Goal: Task Accomplishment & Management: Manage account settings

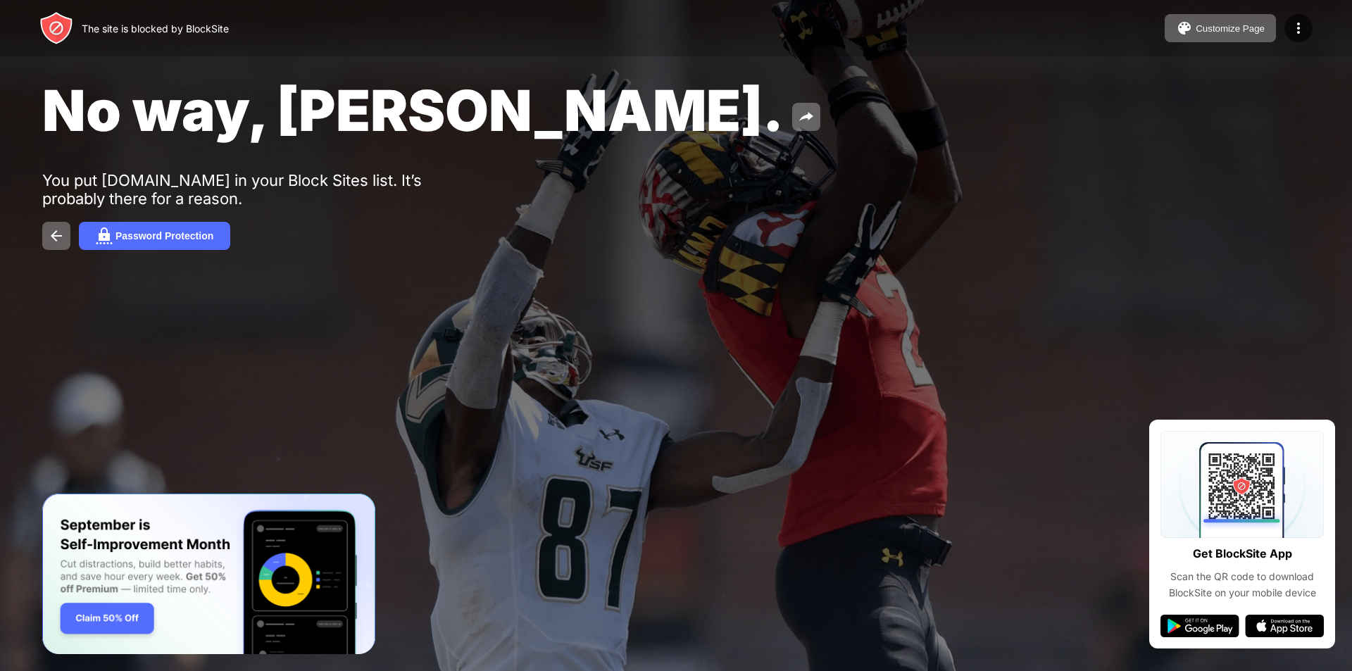
click at [1192, 209] on div "No way, Jose. You put youtube.com in your Block Sites list. It’s probably there…" at bounding box center [676, 163] width 1352 height 326
click at [1300, 225] on div "Password Protection" at bounding box center [675, 236] width 1267 height 28
click at [1163, 129] on div "No way, Jose. You put youtube.com in your Block Sites list. It’s probably there…" at bounding box center [676, 163] width 1352 height 326
click at [1253, 180] on div "No way, Jose. You put youtube.com in your Block Sites list. It’s probably there…" at bounding box center [676, 163] width 1352 height 326
click at [1251, 195] on div "No way, Jose. You put youtube.com in your Block Sites list. It’s probably there…" at bounding box center [676, 163] width 1352 height 326
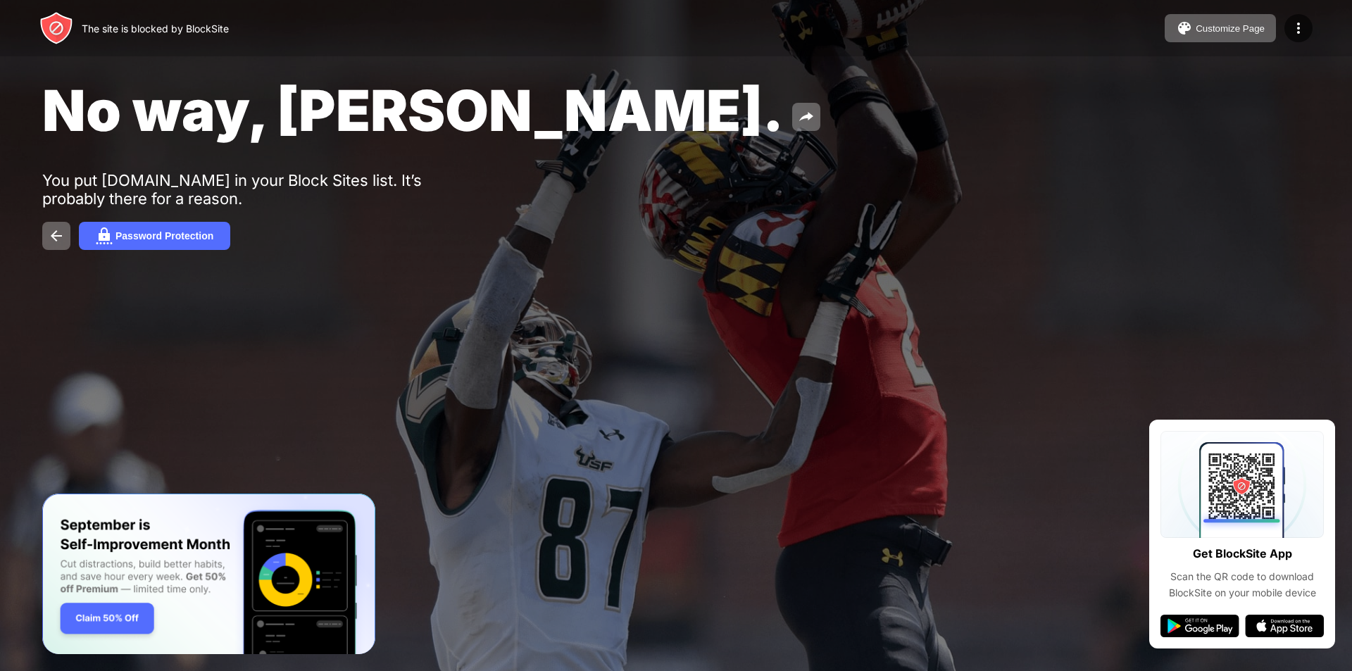
click at [762, 303] on div "No way, Jose. You put youtube.com in your Block Sites list. It’s probably there…" at bounding box center [676, 163] width 1352 height 326
click at [752, 287] on div "No way, Jose. You put youtube.com in your Block Sites list. It’s probably there…" at bounding box center [676, 163] width 1352 height 326
click at [806, 240] on div "Password Protection" at bounding box center [675, 236] width 1267 height 28
click at [836, 223] on div "Password Protection" at bounding box center [675, 236] width 1267 height 28
